Goal: Information Seeking & Learning: Learn about a topic

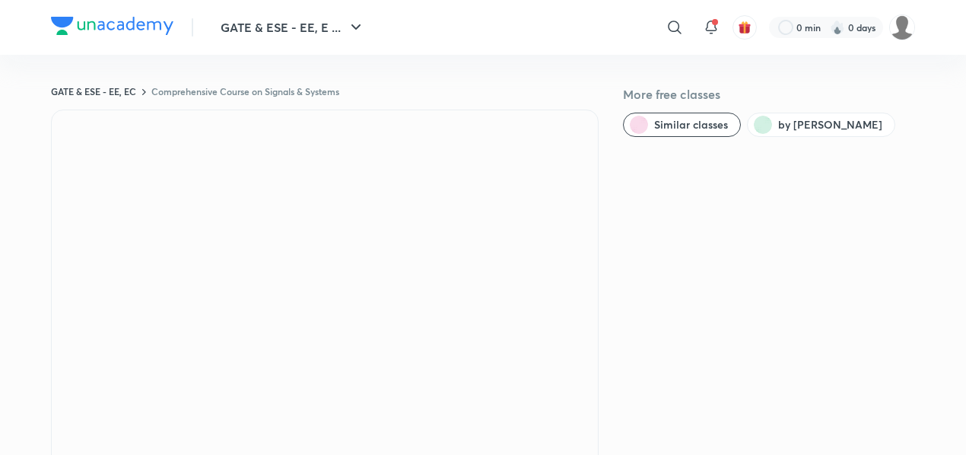
scroll to position [43, 0]
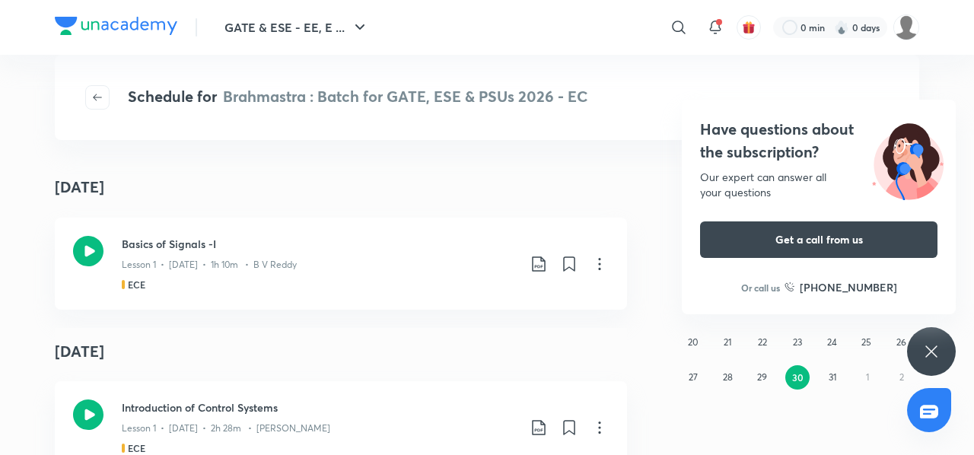
scroll to position [7, 0]
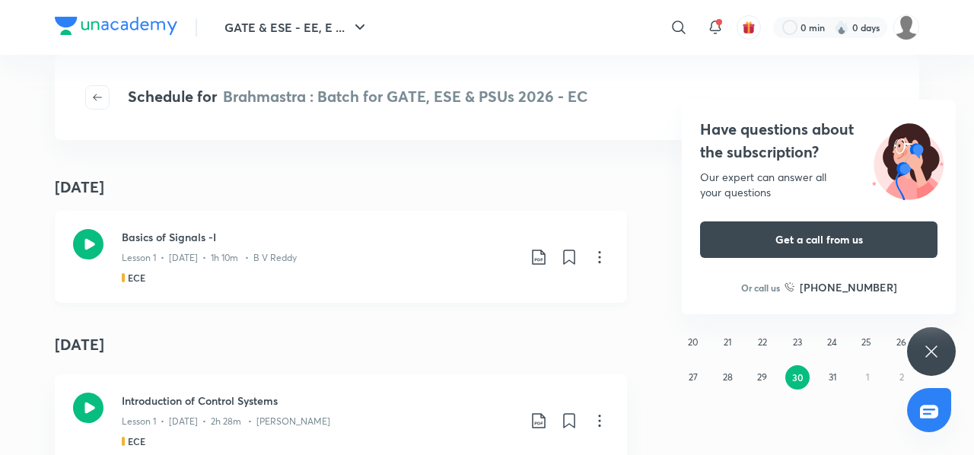
click at [535, 260] on icon at bounding box center [538, 257] width 13 height 15
click at [458, 362] on p "Without annotation" at bounding box center [426, 366] width 94 height 16
click at [530, 258] on icon at bounding box center [539, 257] width 18 height 18
click at [466, 338] on li "With annotation" at bounding box center [454, 338] width 174 height 28
click at [440, 340] on p "With annotation" at bounding box center [418, 338] width 78 height 16
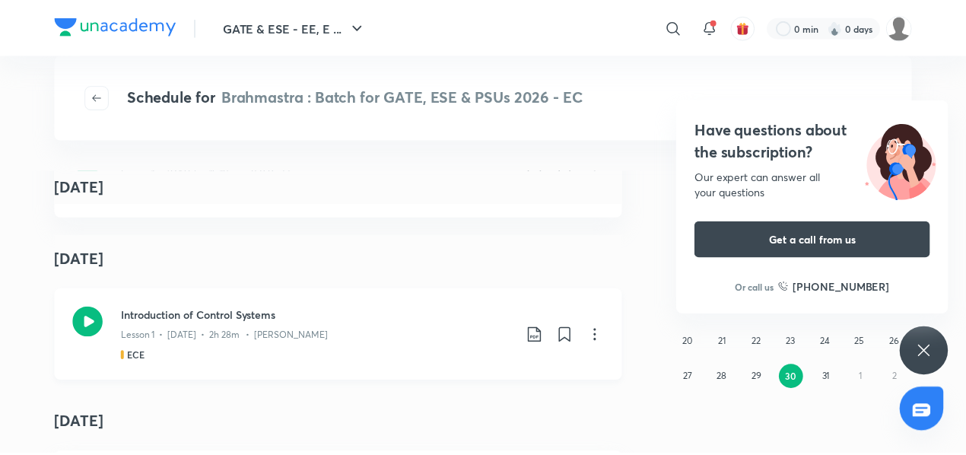
scroll to position [0, 0]
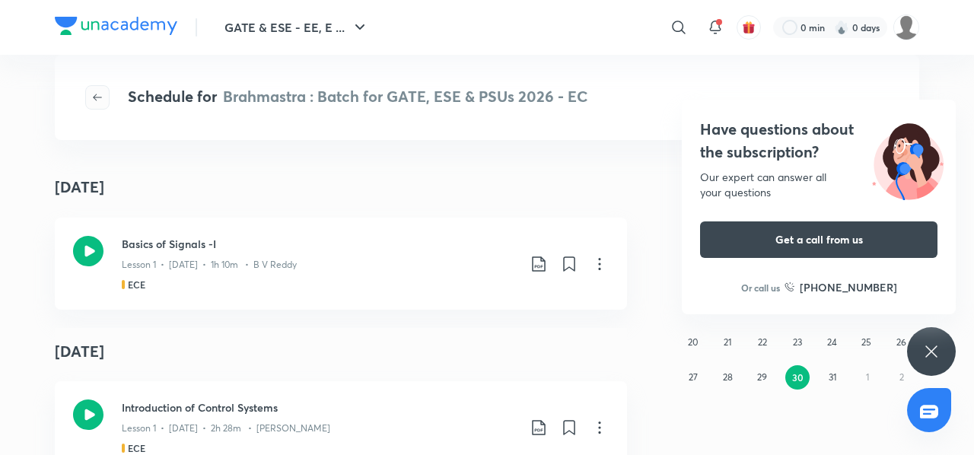
click at [90, 101] on span "button" at bounding box center [97, 97] width 23 height 12
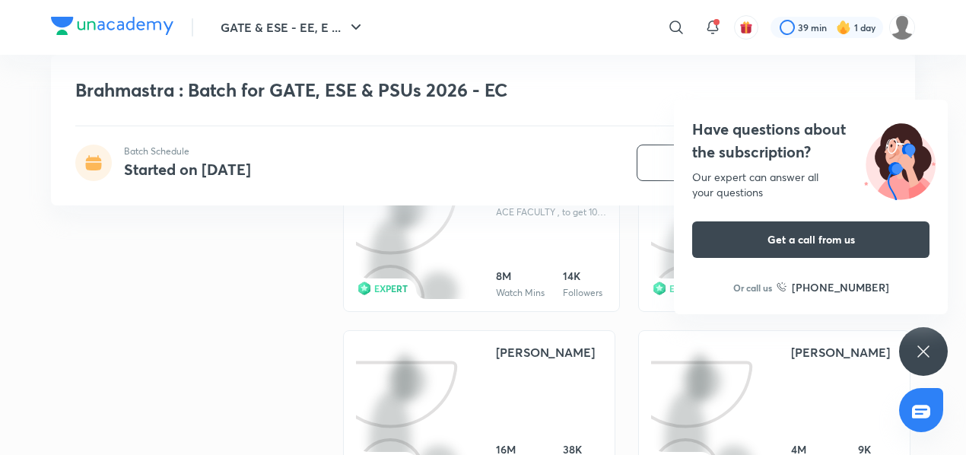
scroll to position [1664, 0]
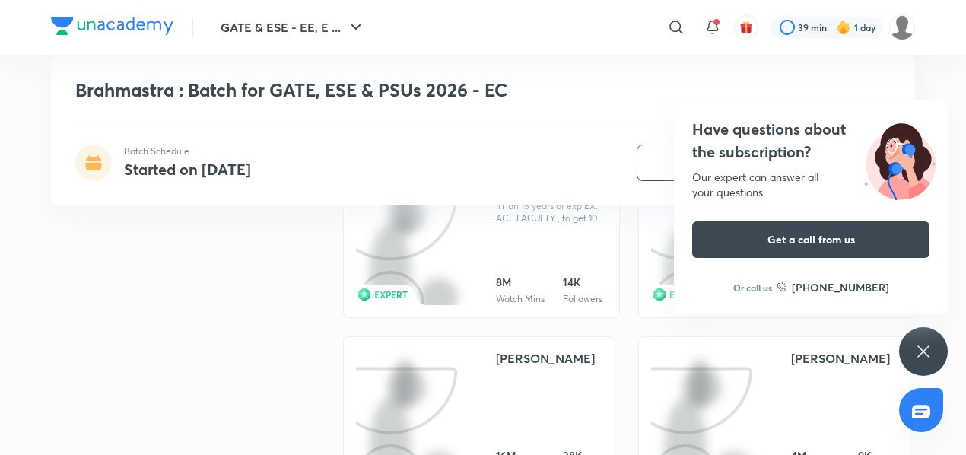
click at [915, 352] on icon at bounding box center [924, 351] width 18 height 18
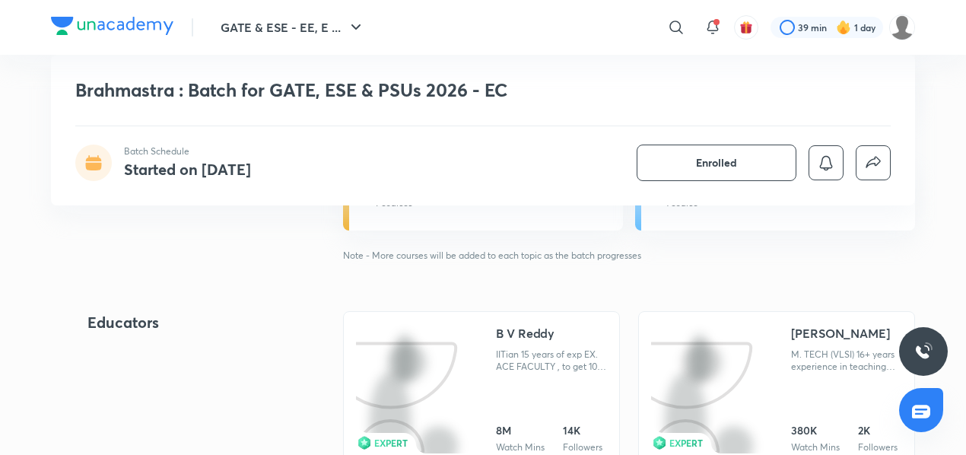
scroll to position [1438, 0]
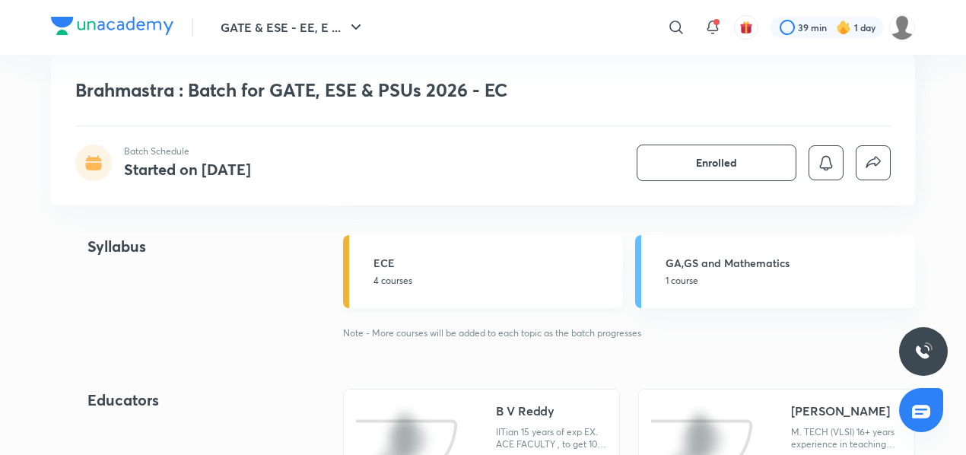
click at [548, 262] on h5 "ECE" at bounding box center [494, 263] width 240 height 16
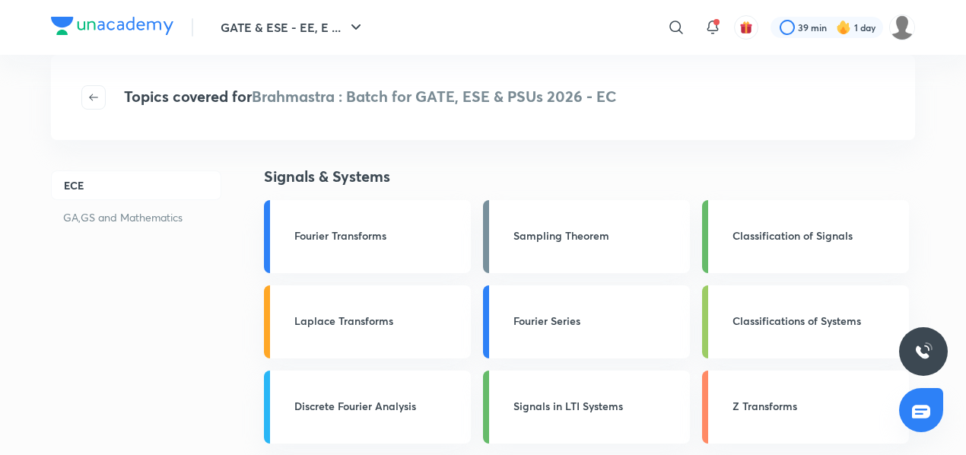
scroll to position [1929, 0]
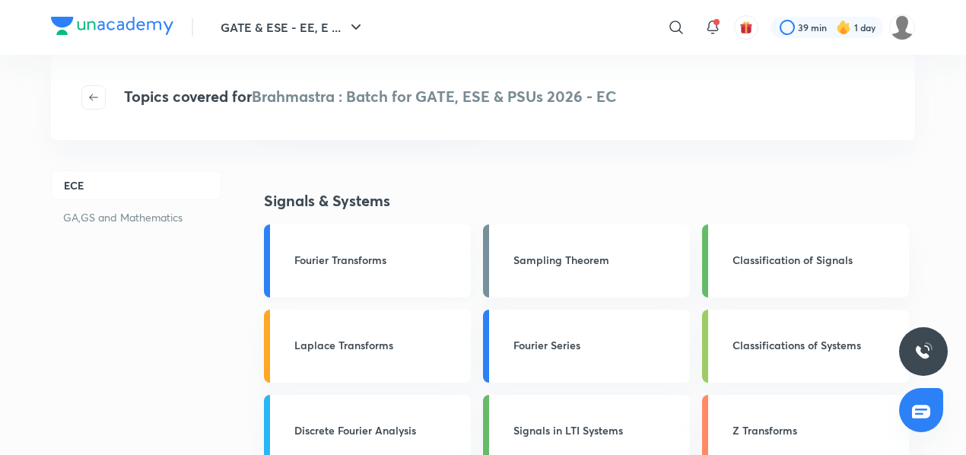
click at [369, 261] on h3 "Fourier Transforms" at bounding box center [378, 260] width 167 height 16
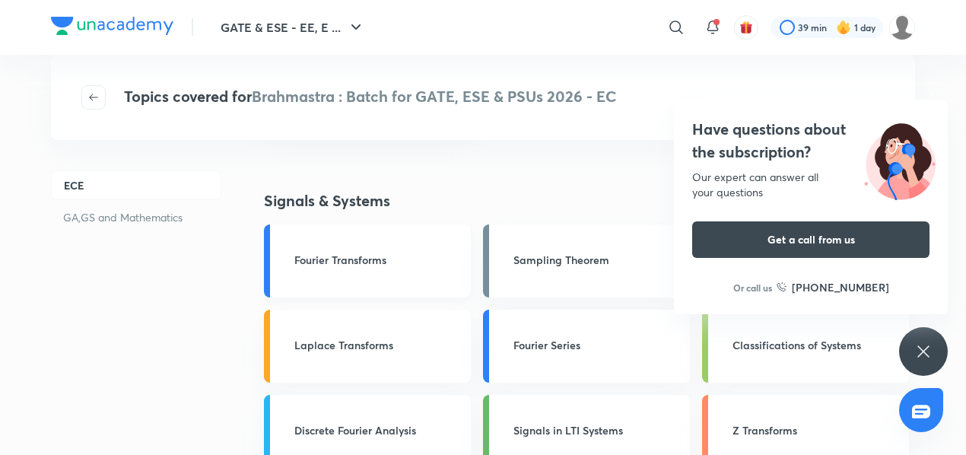
click at [295, 263] on h3 "Fourier Transforms" at bounding box center [378, 260] width 167 height 16
click at [267, 262] on div "Fourier Transforms" at bounding box center [367, 260] width 207 height 73
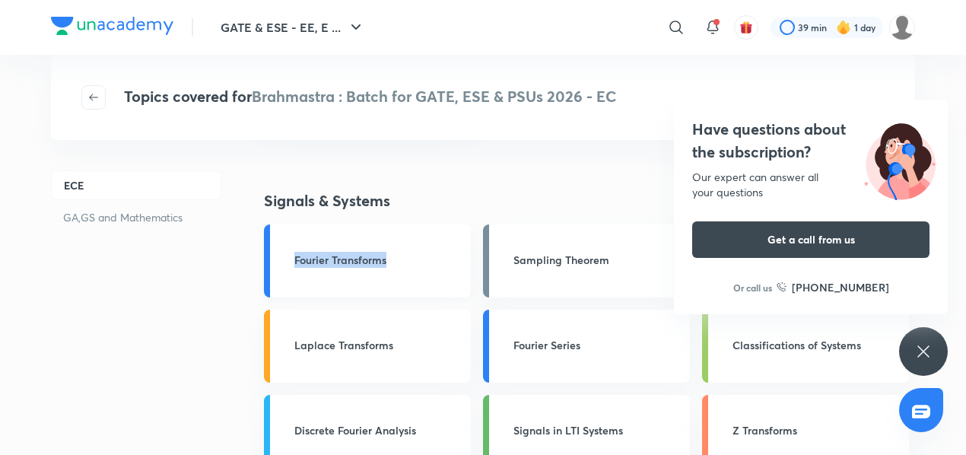
click at [267, 262] on div "Fourier Transforms" at bounding box center [367, 260] width 207 height 73
click at [905, 351] on div "Have questions about the subscription? Our expert can answer all your questions…" at bounding box center [924, 351] width 49 height 49
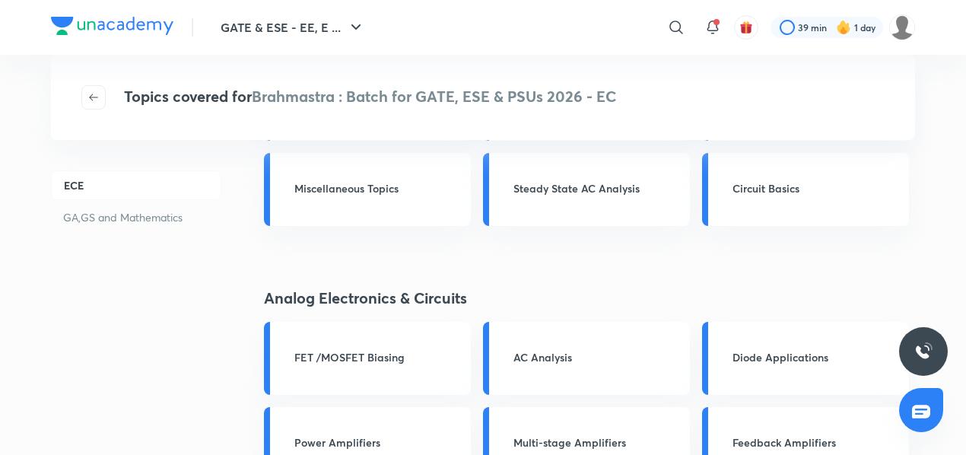
scroll to position [0, 0]
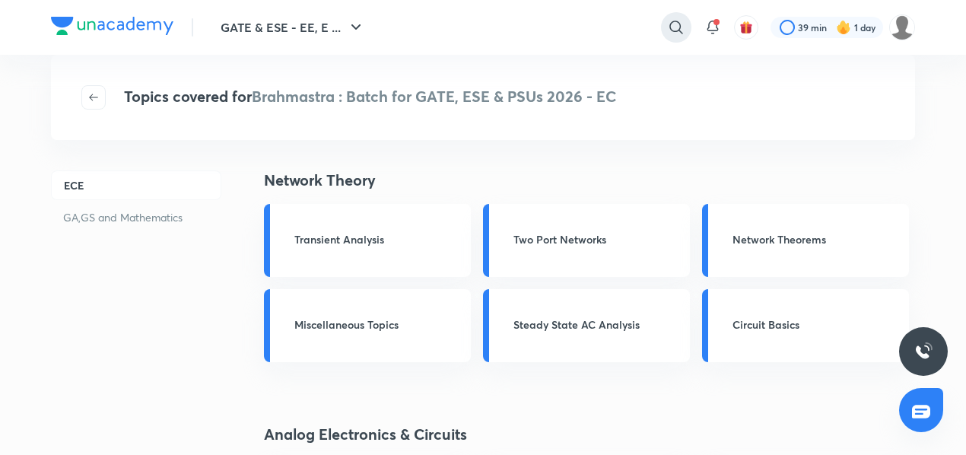
click at [681, 26] on icon at bounding box center [676, 27] width 18 height 18
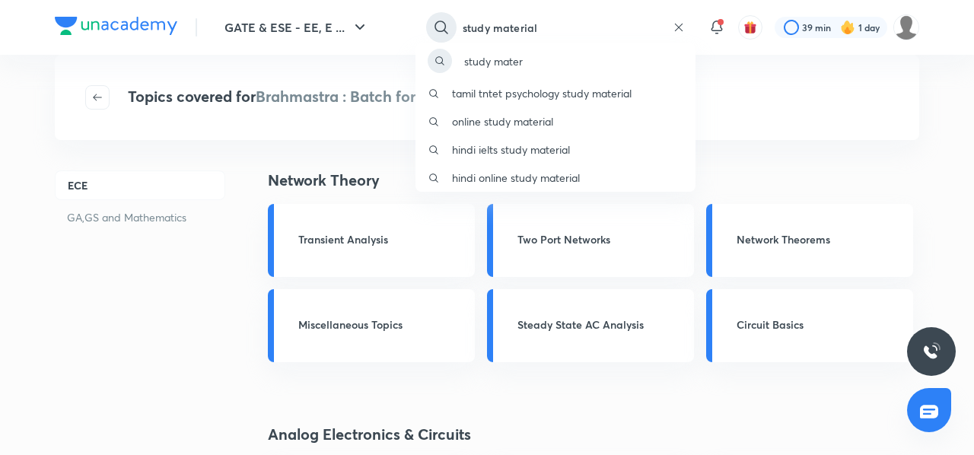
type input "study material"
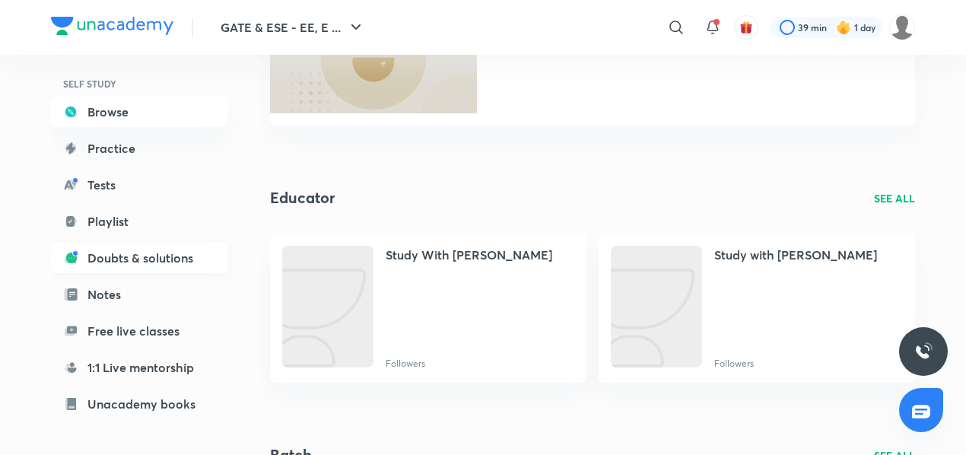
scroll to position [74, 0]
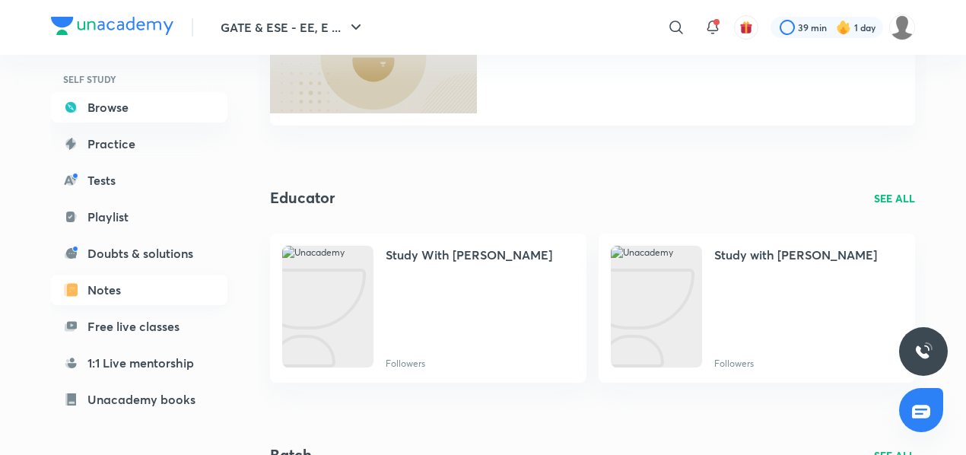
click at [84, 281] on link "Notes" at bounding box center [139, 290] width 177 height 30
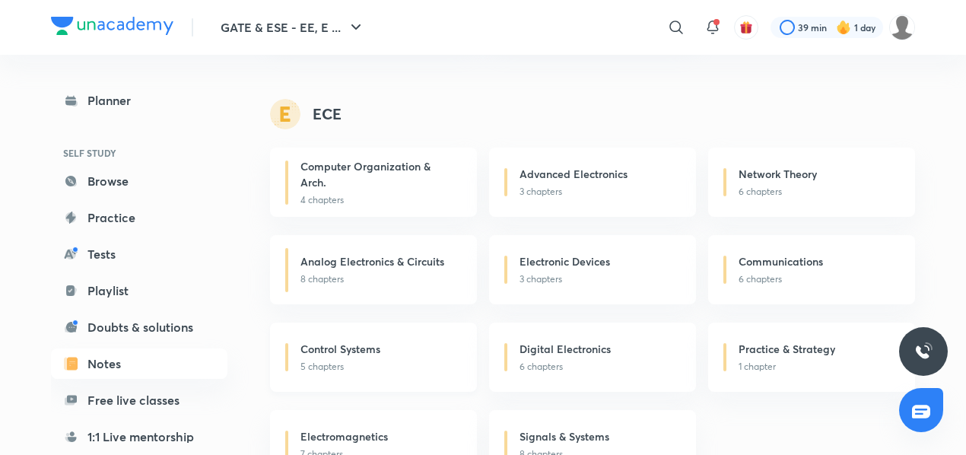
scroll to position [898, 0]
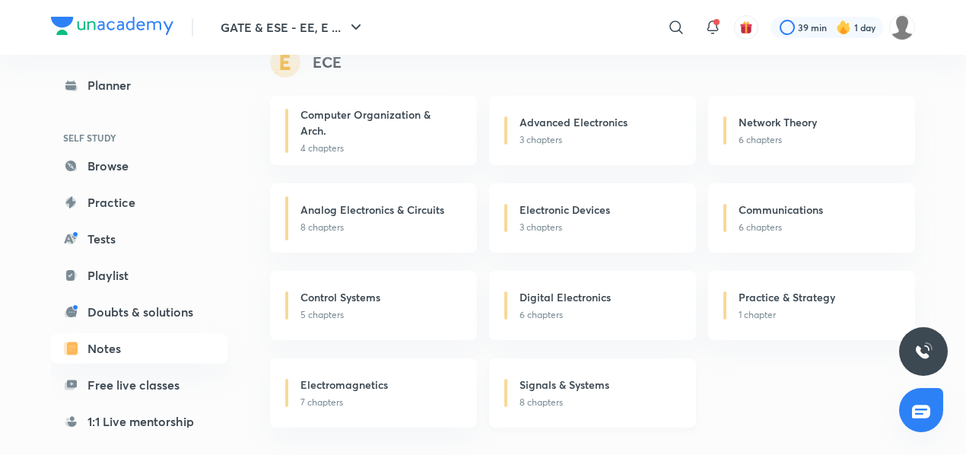
click at [563, 397] on p "8 chapters" at bounding box center [599, 403] width 158 height 14
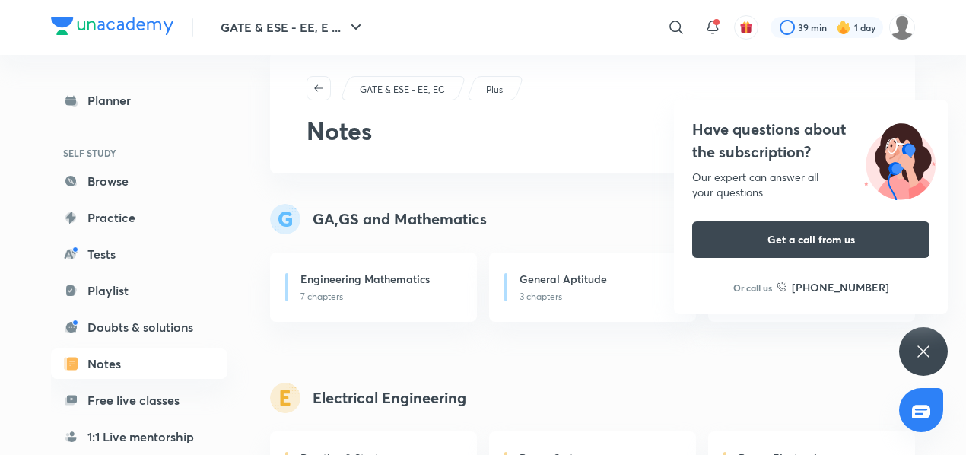
scroll to position [0, 0]
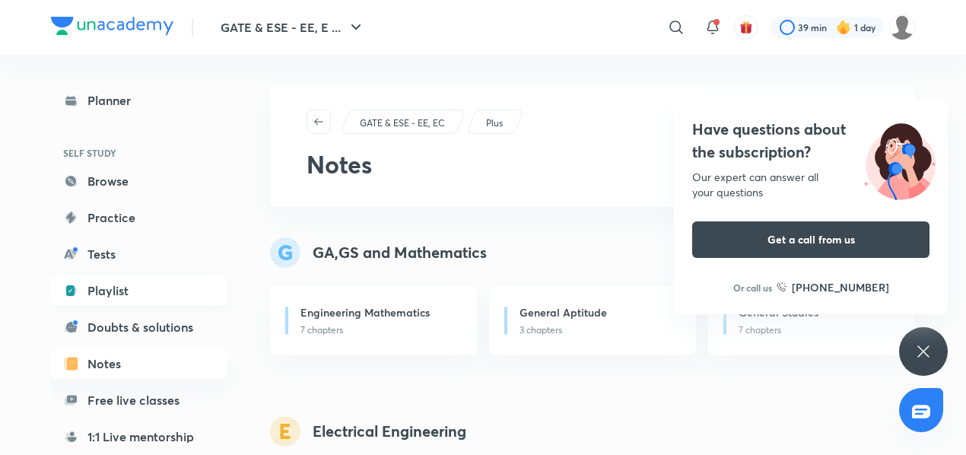
click at [168, 302] on link "Playlist" at bounding box center [139, 290] width 177 height 30
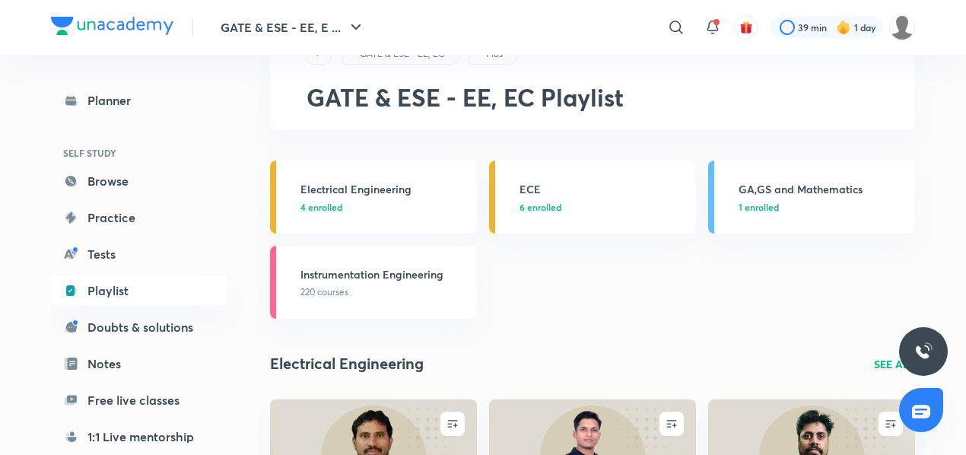
scroll to position [64, 0]
click at [534, 192] on h3 "ECE" at bounding box center [603, 188] width 167 height 16
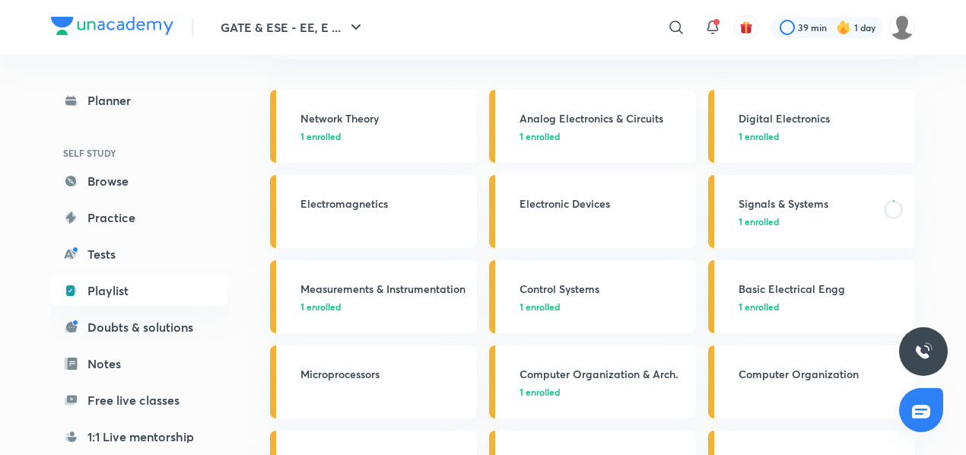
scroll to position [135, 0]
click at [765, 228] on link "Signals & Systems 1 enrolled" at bounding box center [811, 210] width 207 height 73
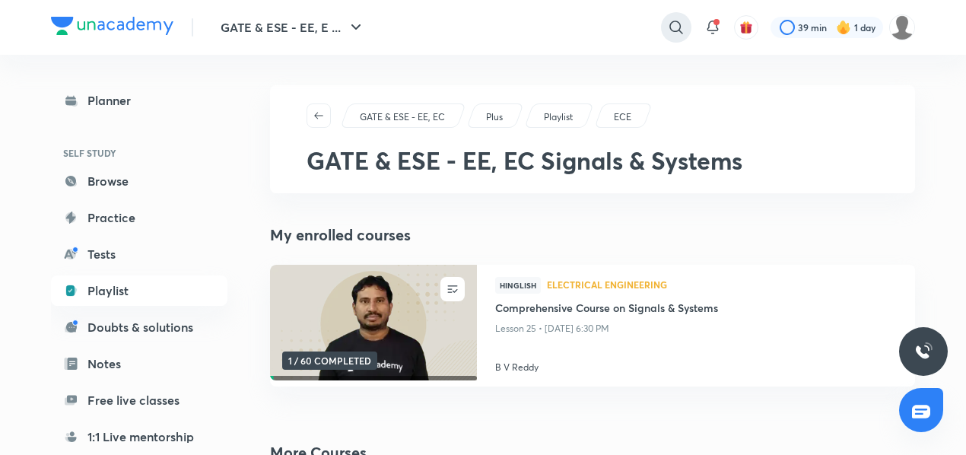
click at [673, 34] on icon at bounding box center [676, 27] width 18 height 18
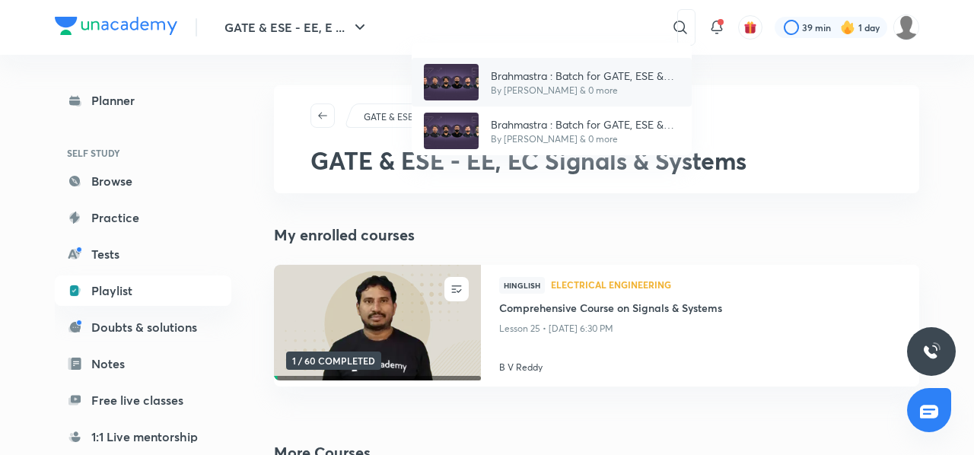
click at [587, 76] on p "Brahmastra : Batch for GATE, ESE & PSUs 2026 - EC - 2.0" at bounding box center [585, 76] width 189 height 16
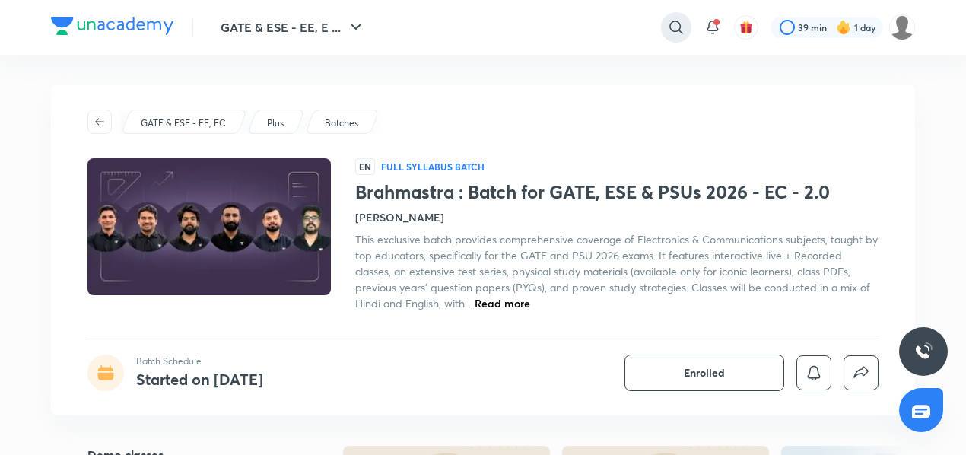
click at [677, 25] on icon at bounding box center [676, 27] width 18 height 18
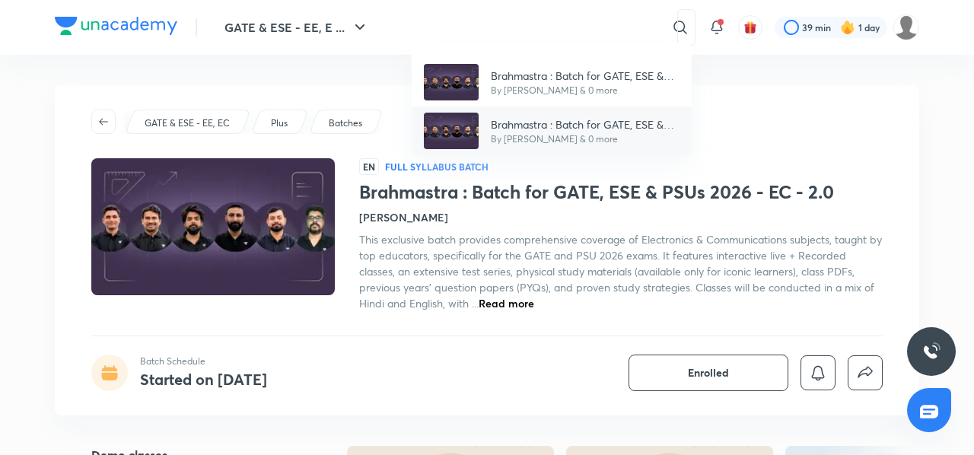
click at [601, 129] on p "Brahmastra : Batch for GATE, ESE & PSUs 2026 - EE - 2.0" at bounding box center [585, 124] width 189 height 16
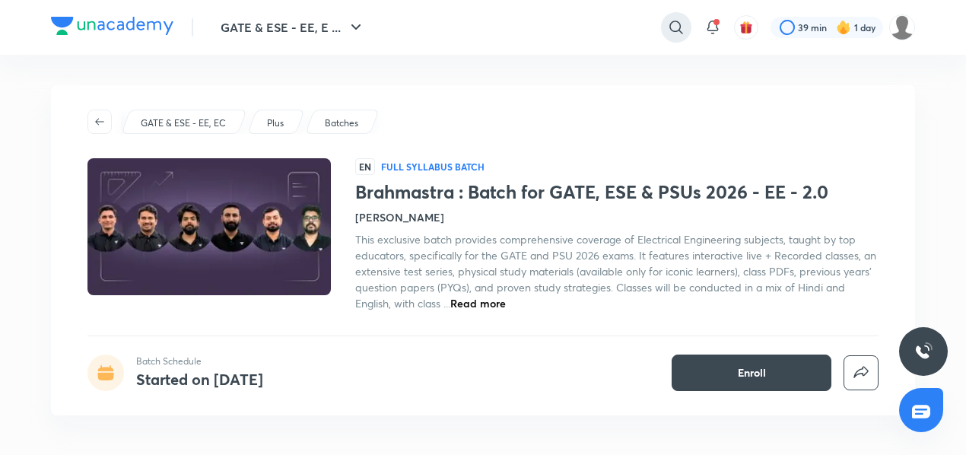
click at [683, 31] on icon at bounding box center [676, 27] width 18 height 18
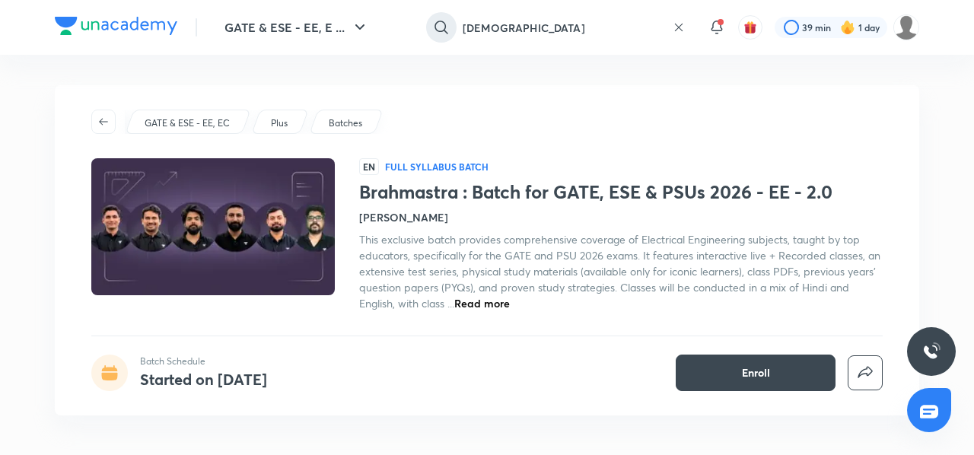
type input "brahmastra"
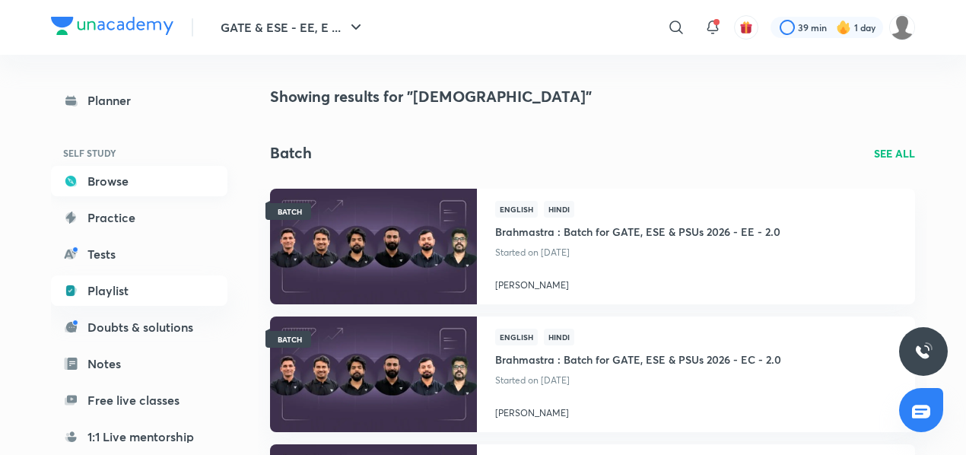
click at [105, 185] on link "Browse" at bounding box center [139, 181] width 177 height 30
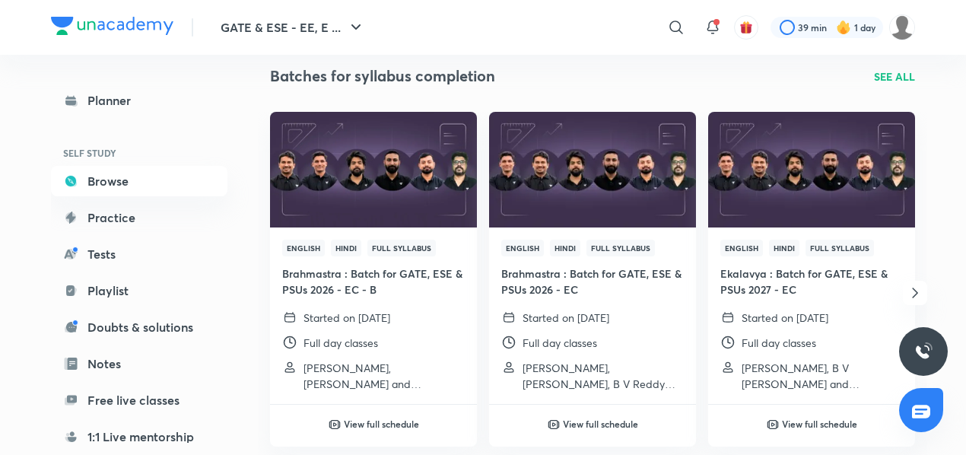
scroll to position [510, 0]
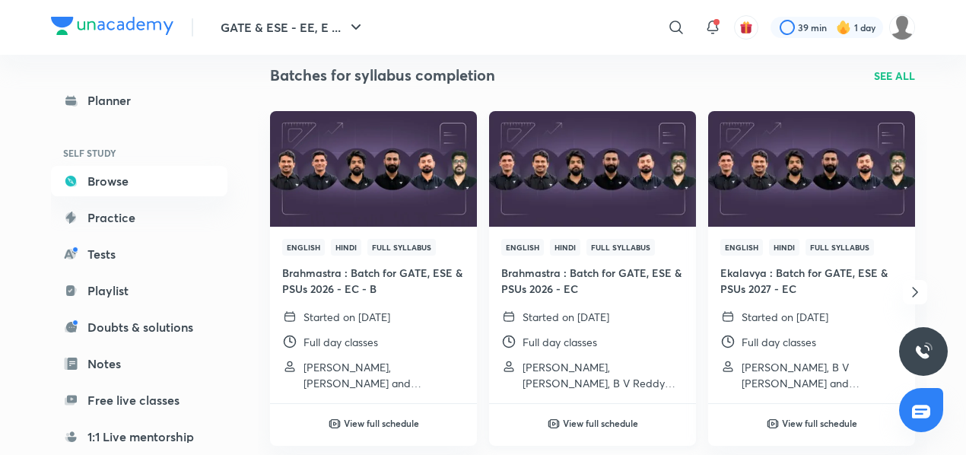
click at [581, 419] on h6 "View full schedule" at bounding box center [600, 423] width 75 height 14
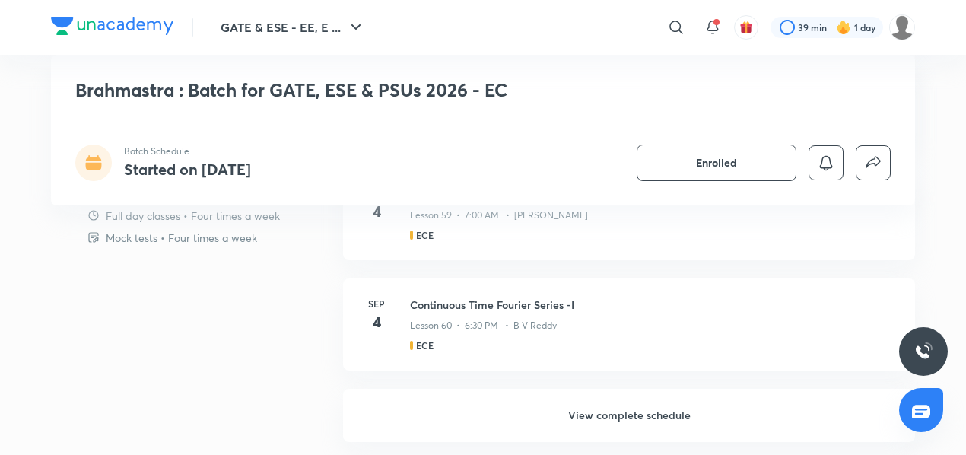
scroll to position [1183, 0]
click at [454, 407] on h6 "View complete schedule" at bounding box center [629, 414] width 572 height 53
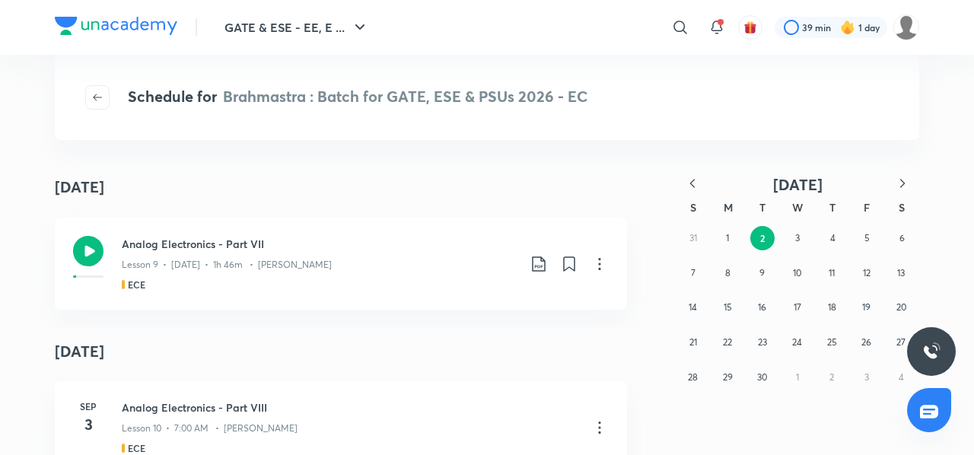
click at [693, 183] on icon "button" at bounding box center [692, 183] width 15 height 15
click at [896, 178] on icon "button" at bounding box center [902, 183] width 15 height 15
click at [797, 384] on button "30" at bounding box center [797, 377] width 24 height 24
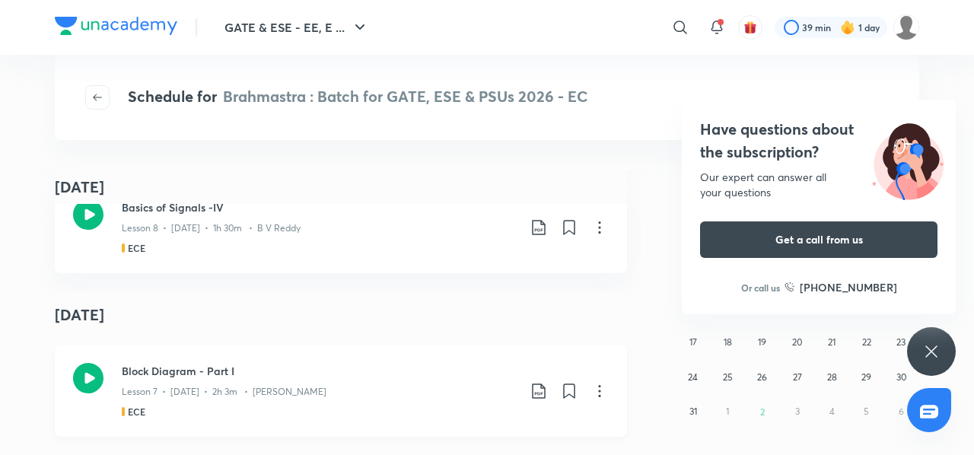
scroll to position [1854, 0]
click at [931, 353] on icon at bounding box center [931, 351] width 18 height 18
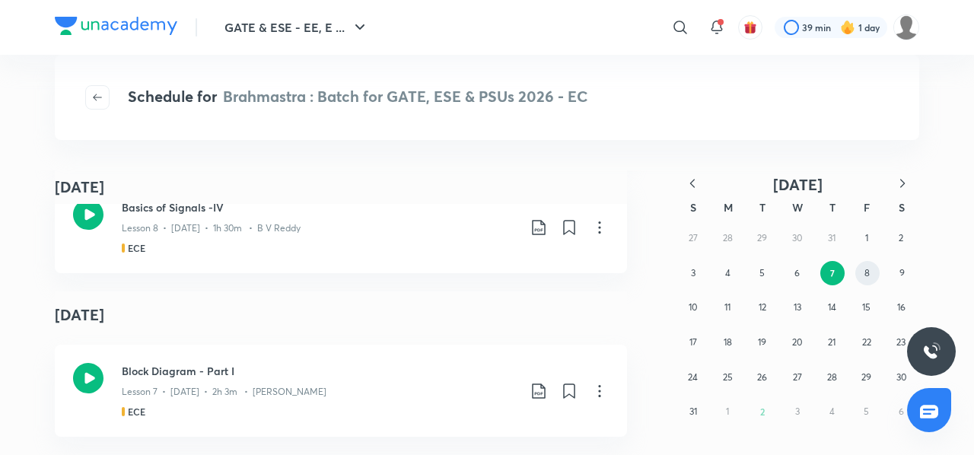
click at [866, 277] on abbr "8" at bounding box center [867, 272] width 5 height 11
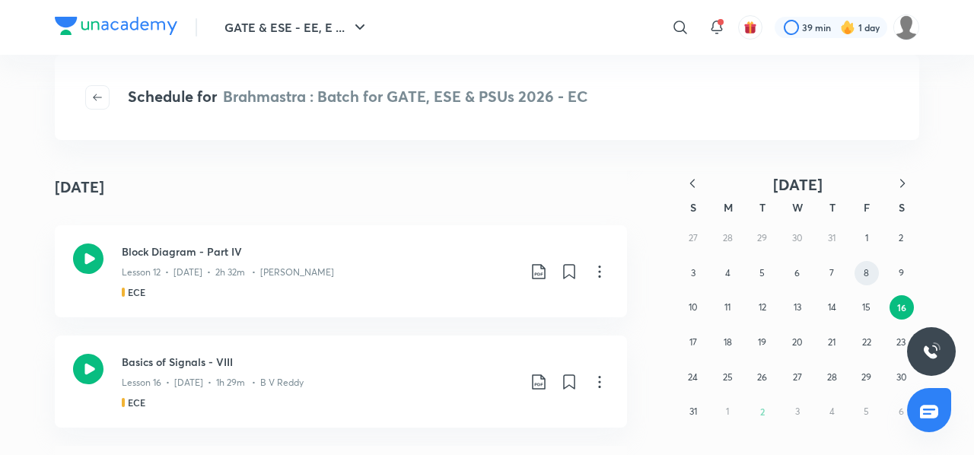
scroll to position [1689, 0]
click at [691, 341] on abbr "17" at bounding box center [693, 341] width 8 height 11
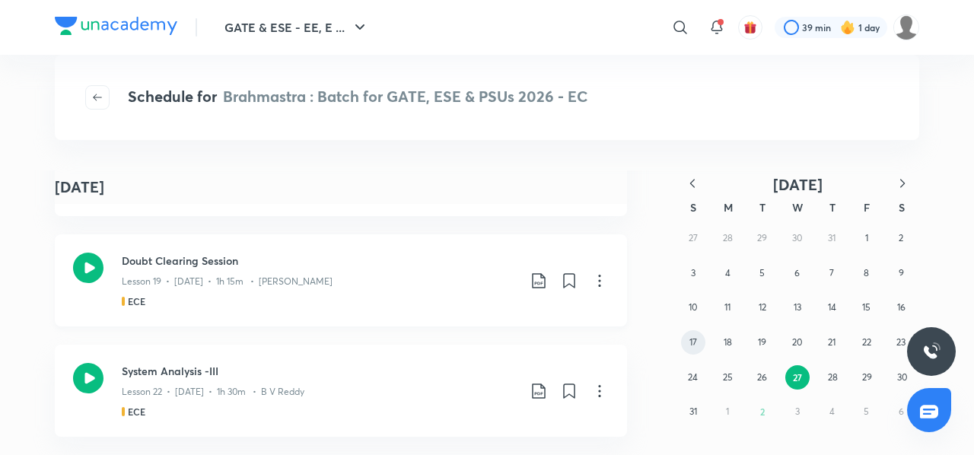
scroll to position [1855, 0]
click at [799, 374] on abbr "27" at bounding box center [797, 377] width 9 height 12
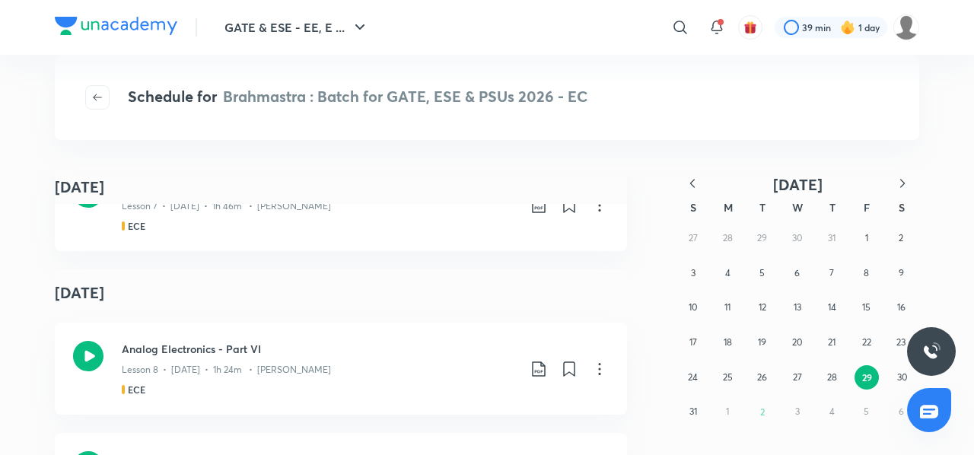
scroll to position [881, 0]
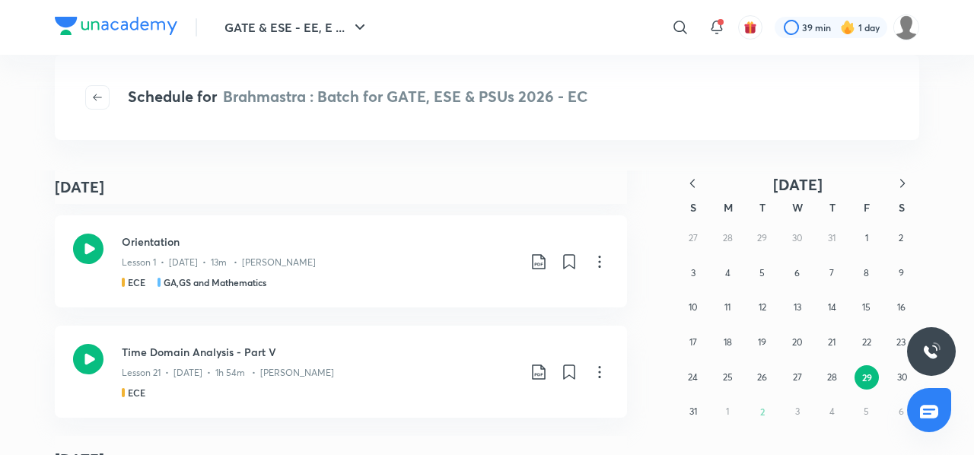
click at [694, 181] on icon "button" at bounding box center [692, 183] width 15 height 15
click at [833, 384] on button "31" at bounding box center [832, 377] width 24 height 24
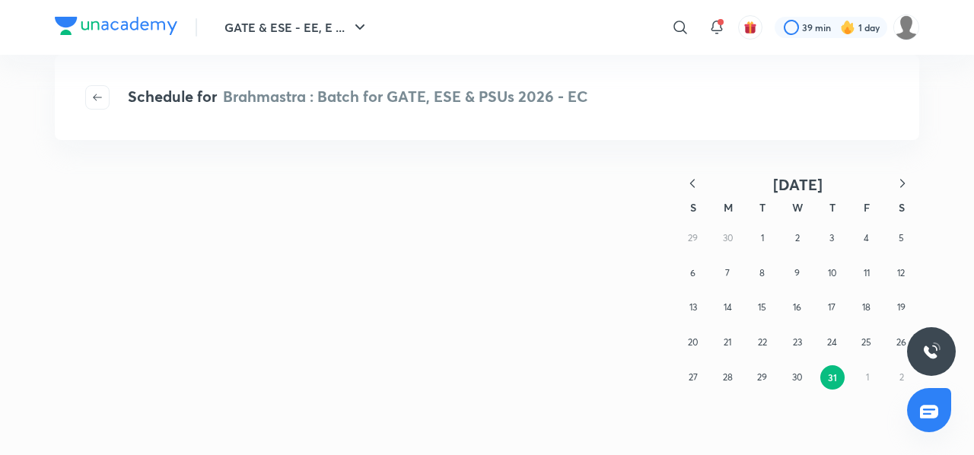
scroll to position [0, 0]
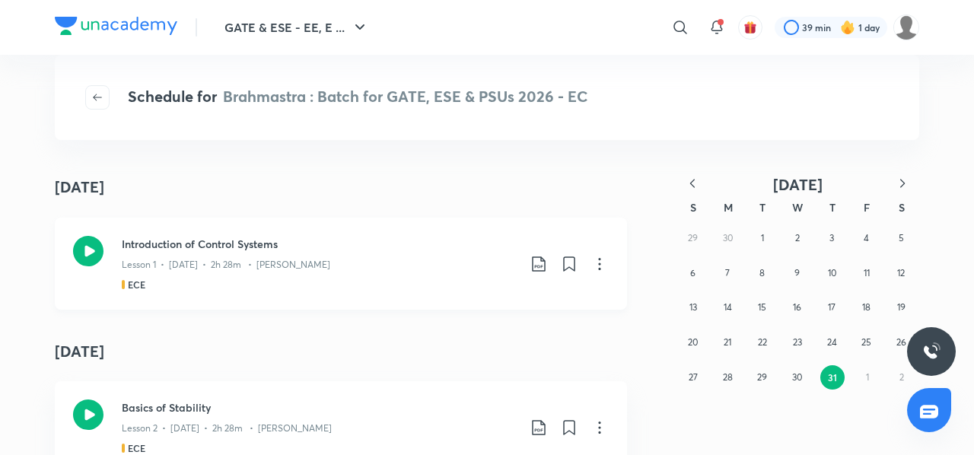
click at [591, 266] on icon at bounding box center [600, 264] width 18 height 18
click at [454, 183] on div at bounding box center [487, 227] width 974 height 455
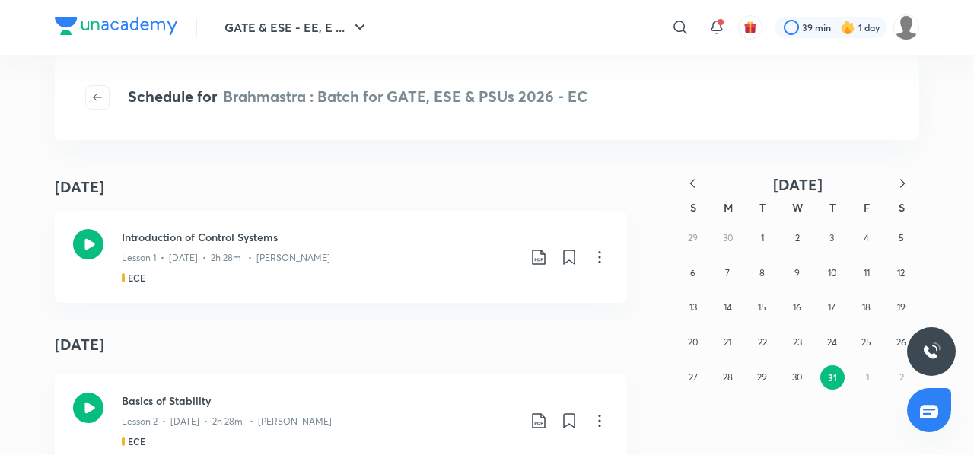
scroll to position [2, 0]
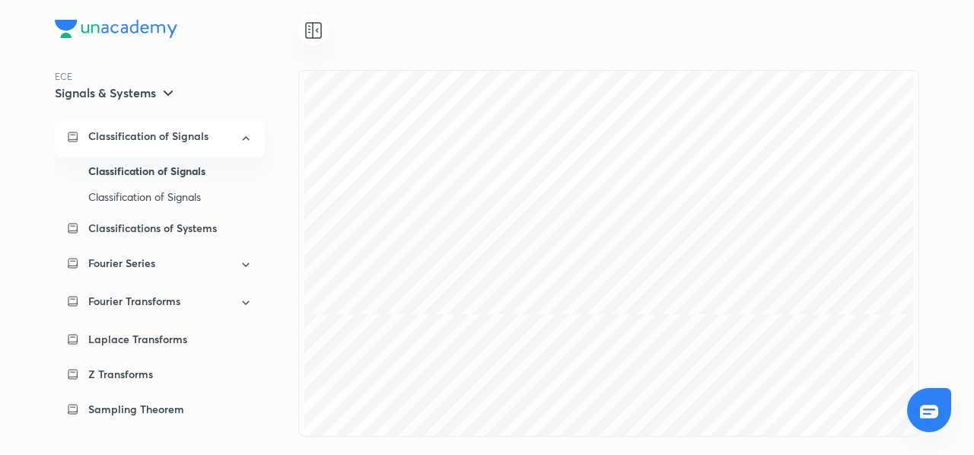
scroll to position [3770, 0]
click at [313, 27] on icon at bounding box center [313, 30] width 0 height 15
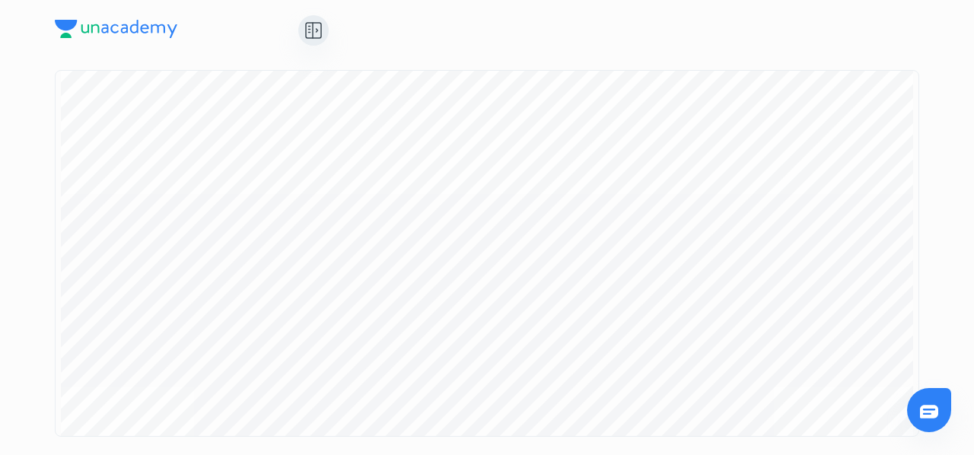
scroll to position [0, 0]
click at [308, 24] on icon at bounding box center [313, 30] width 18 height 18
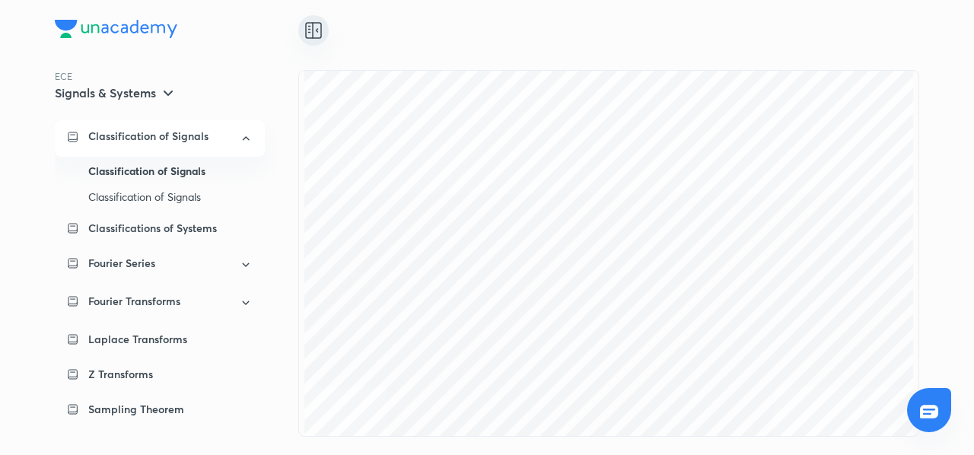
scroll to position [26125, 0]
